Goal: Check status: Check status

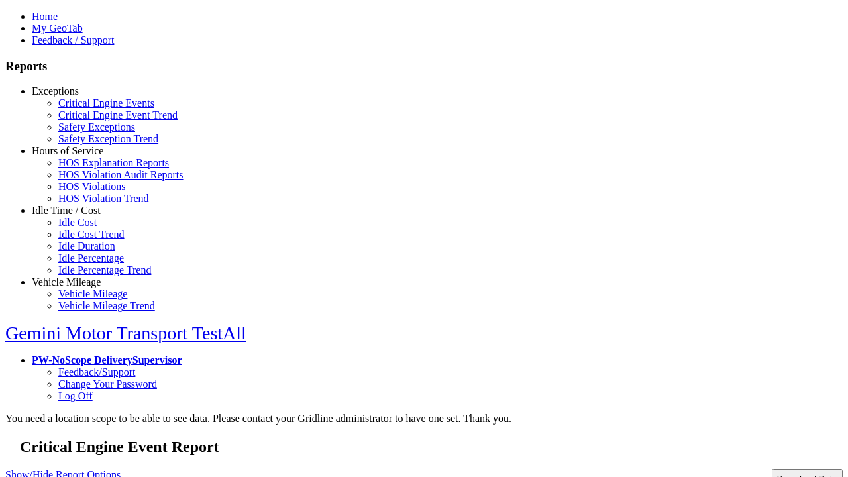
type input "**********"
